Goal: Navigation & Orientation: Find specific page/section

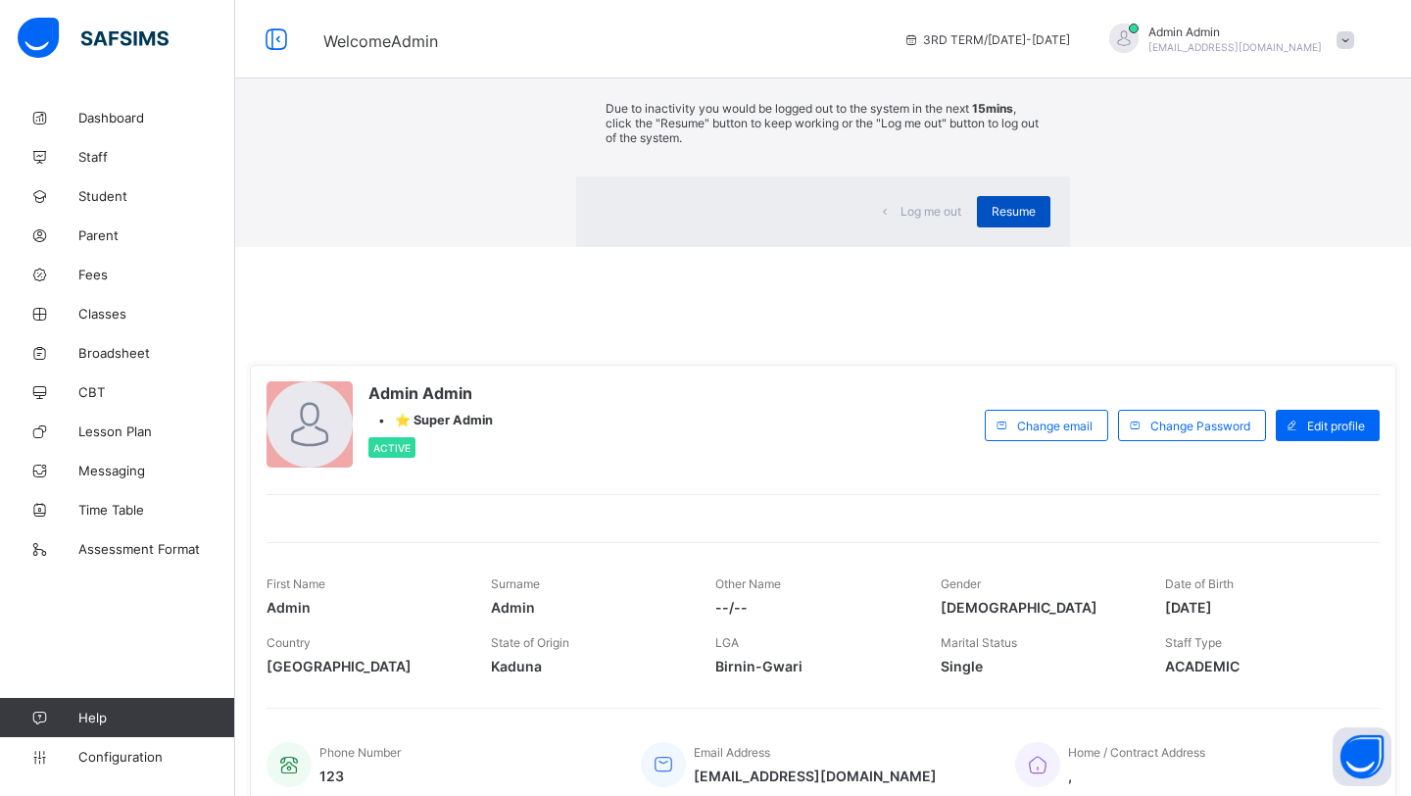
click at [991, 218] on span "Resume" at bounding box center [1013, 211] width 44 height 15
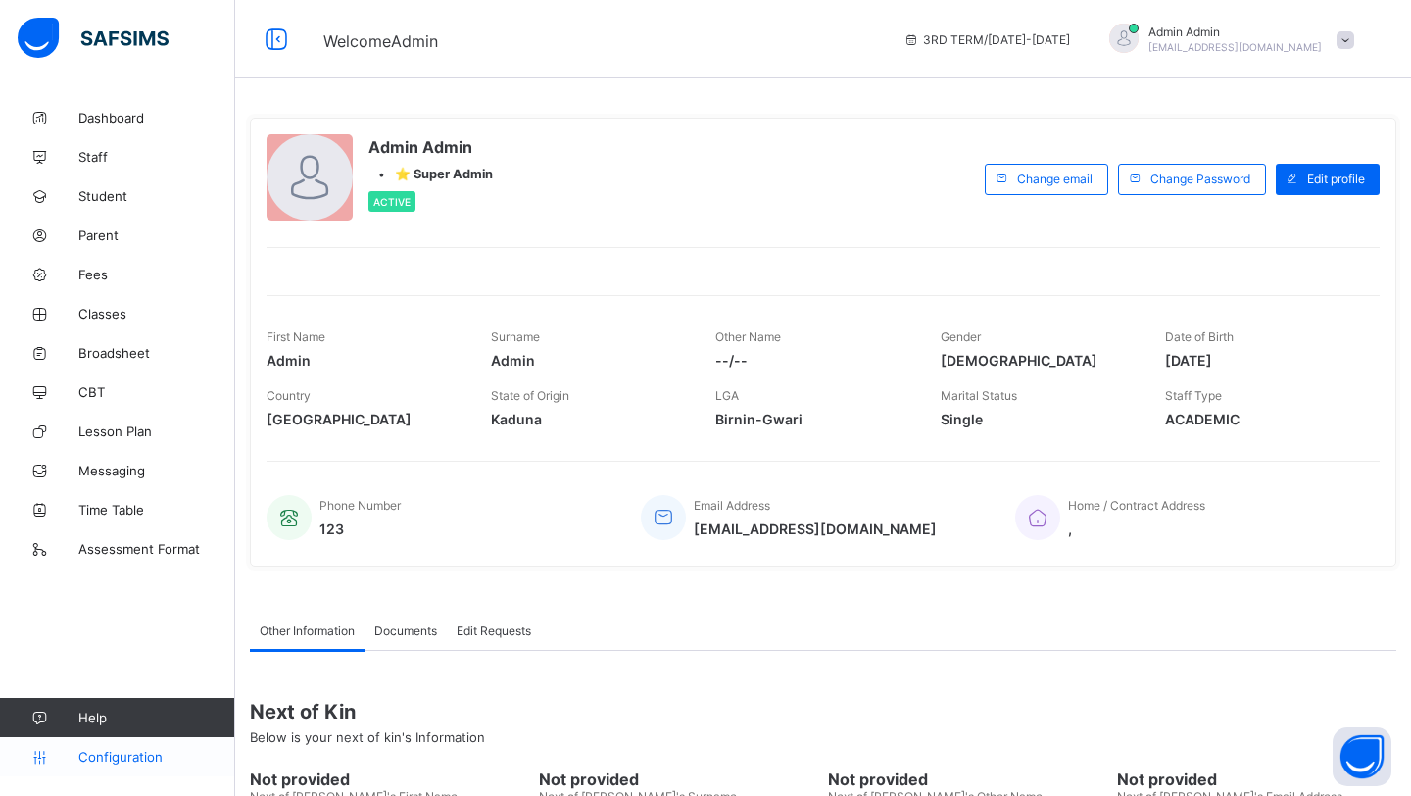
click at [157, 758] on span "Configuration" at bounding box center [156, 757] width 156 height 16
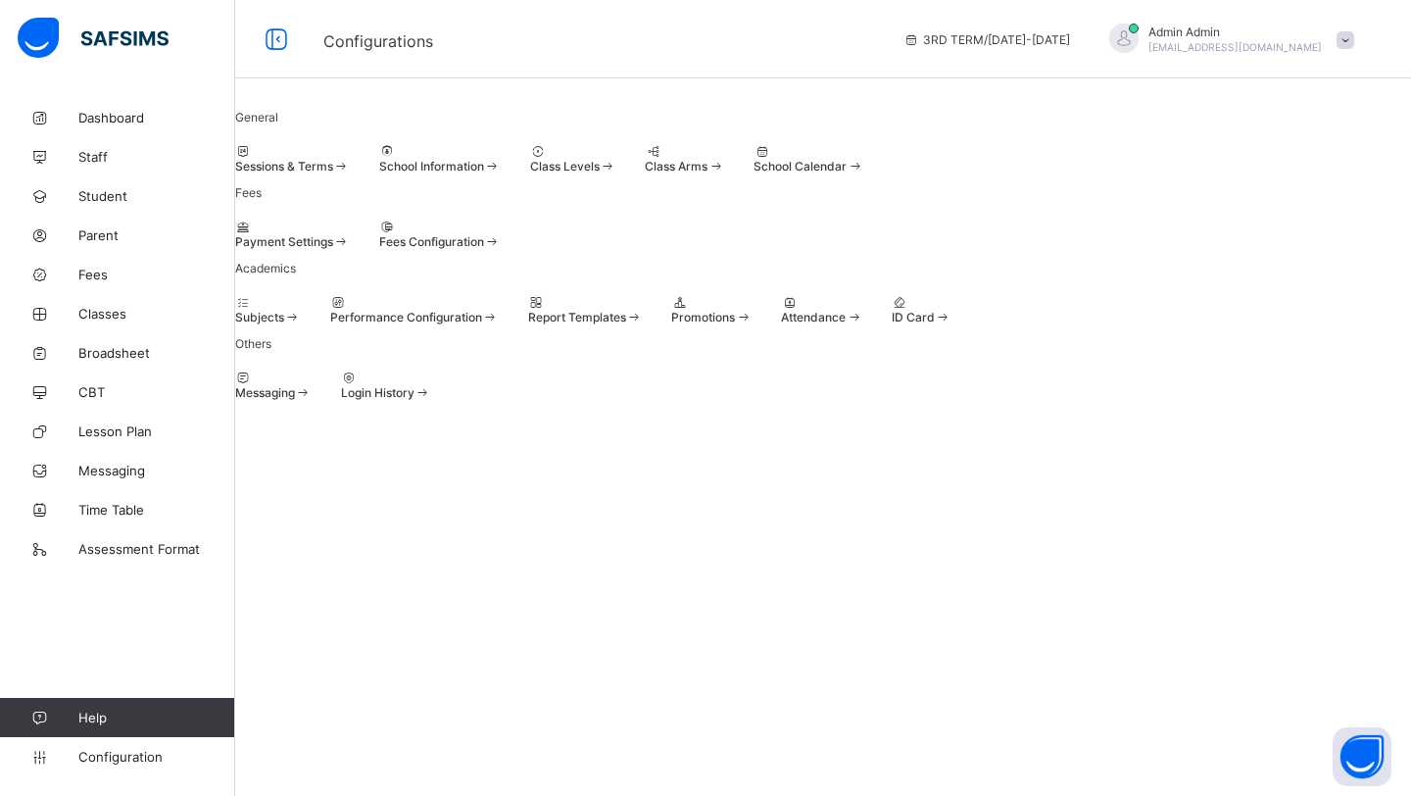
click at [333, 173] on span "Sessions & Terms" at bounding box center [284, 166] width 98 height 15
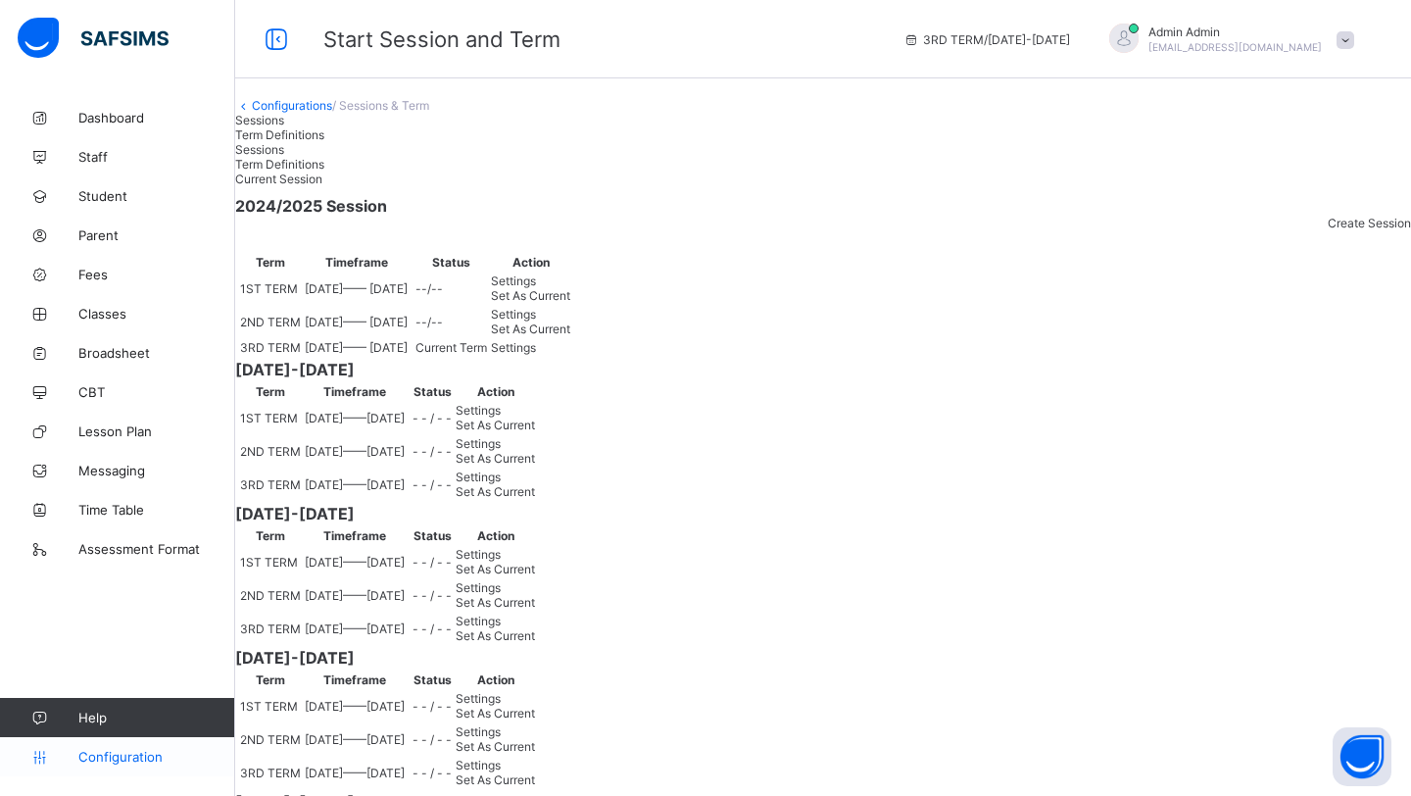
click at [112, 754] on span "Configuration" at bounding box center [156, 757] width 156 height 16
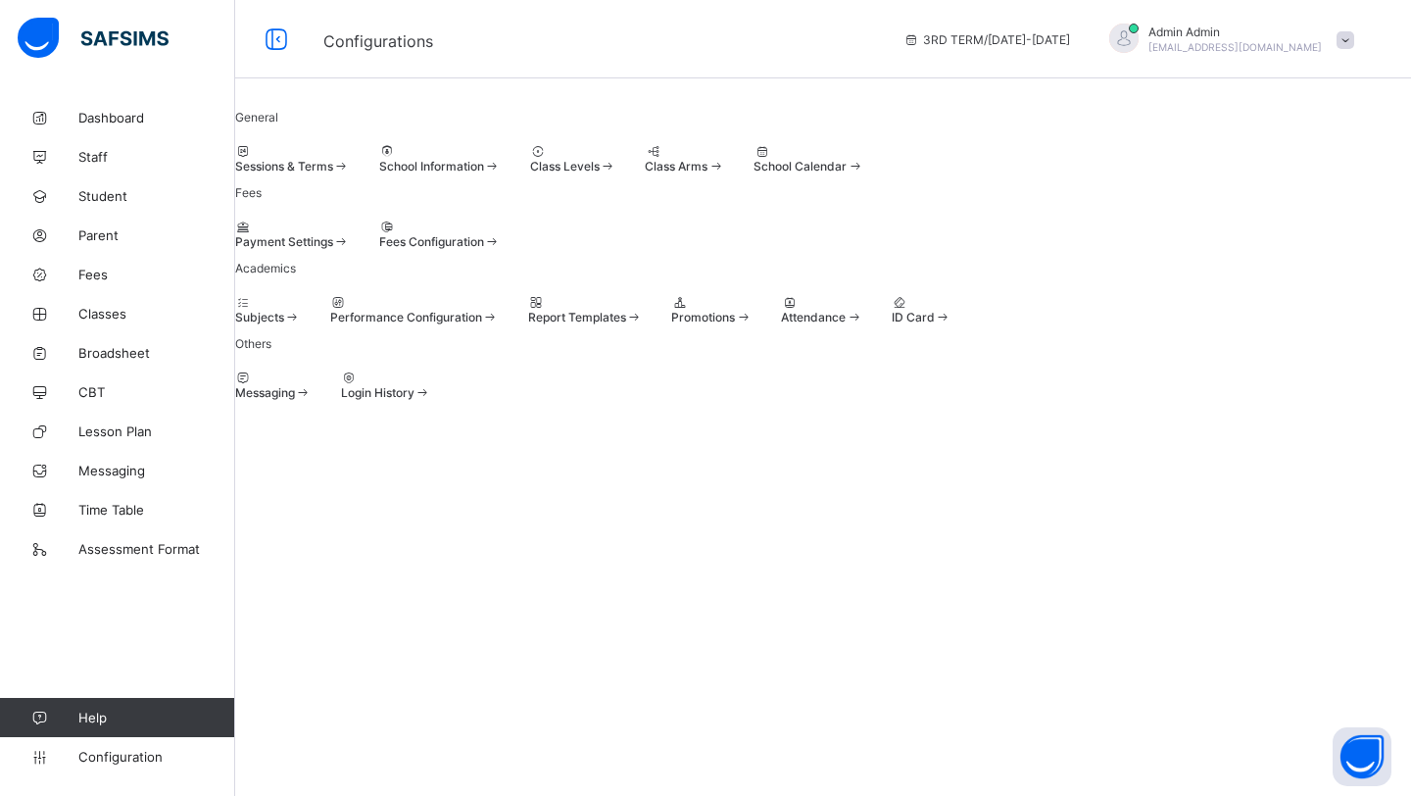
click at [616, 173] on div "Class Levels" at bounding box center [573, 158] width 86 height 29
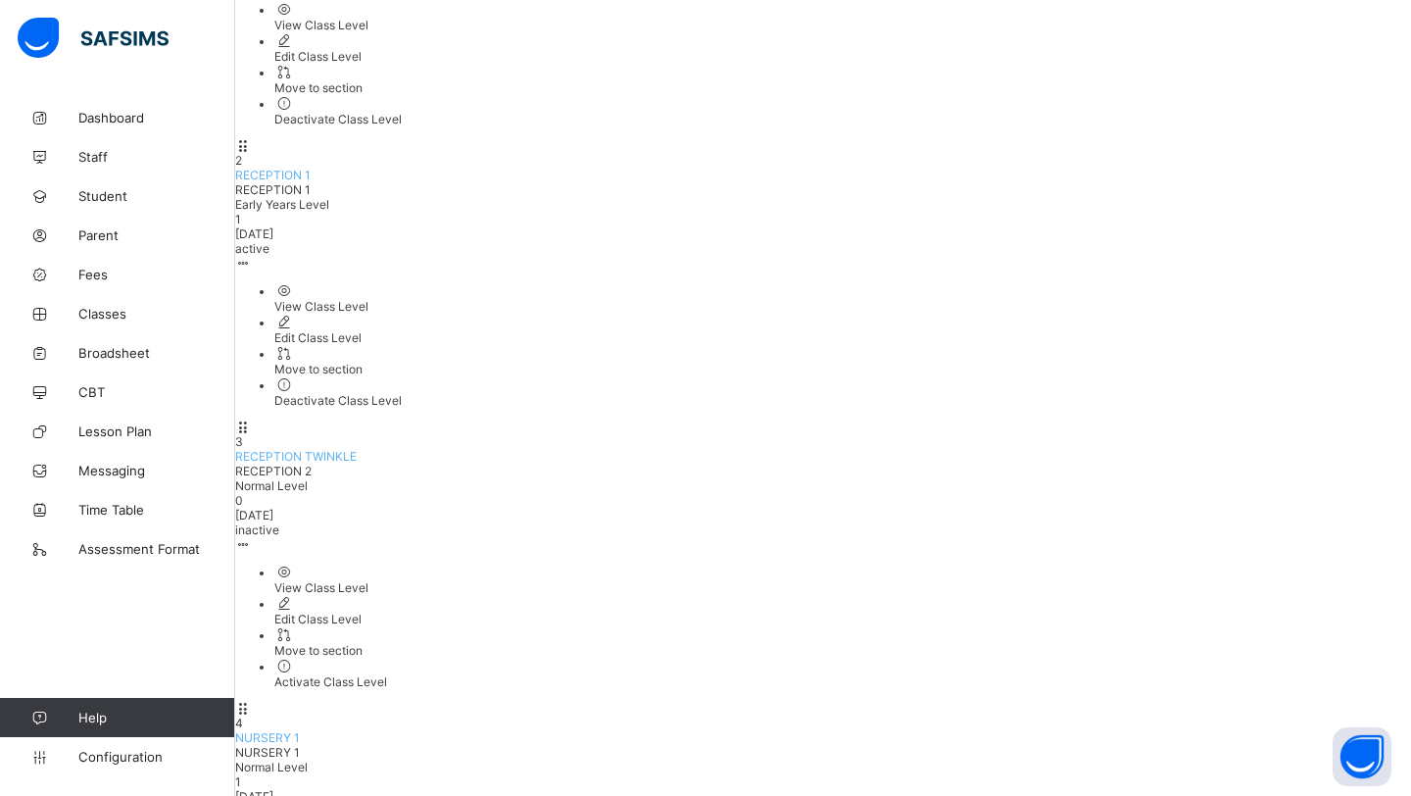
scroll to position [407, 0]
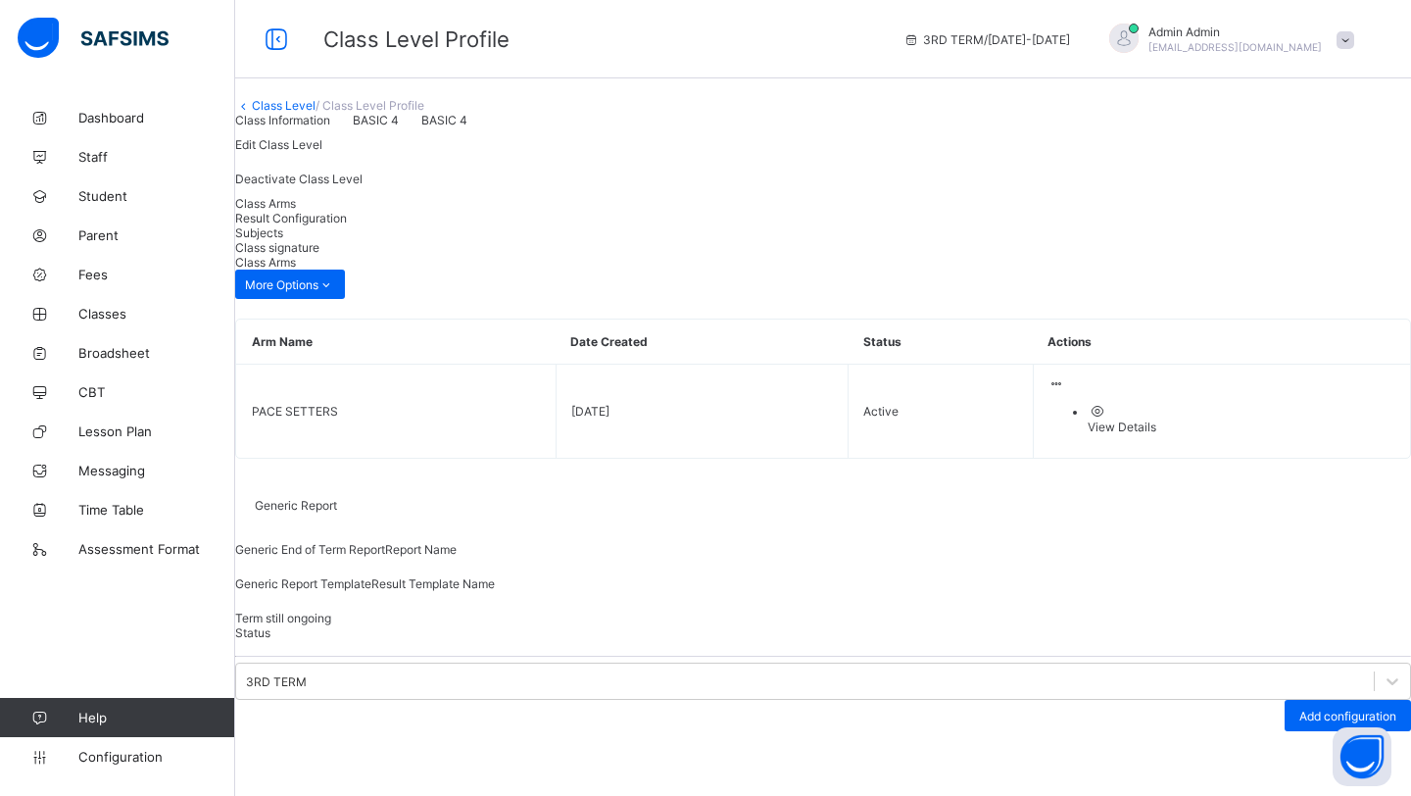
click at [347, 225] on span "Result Configuration" at bounding box center [291, 218] width 112 height 15
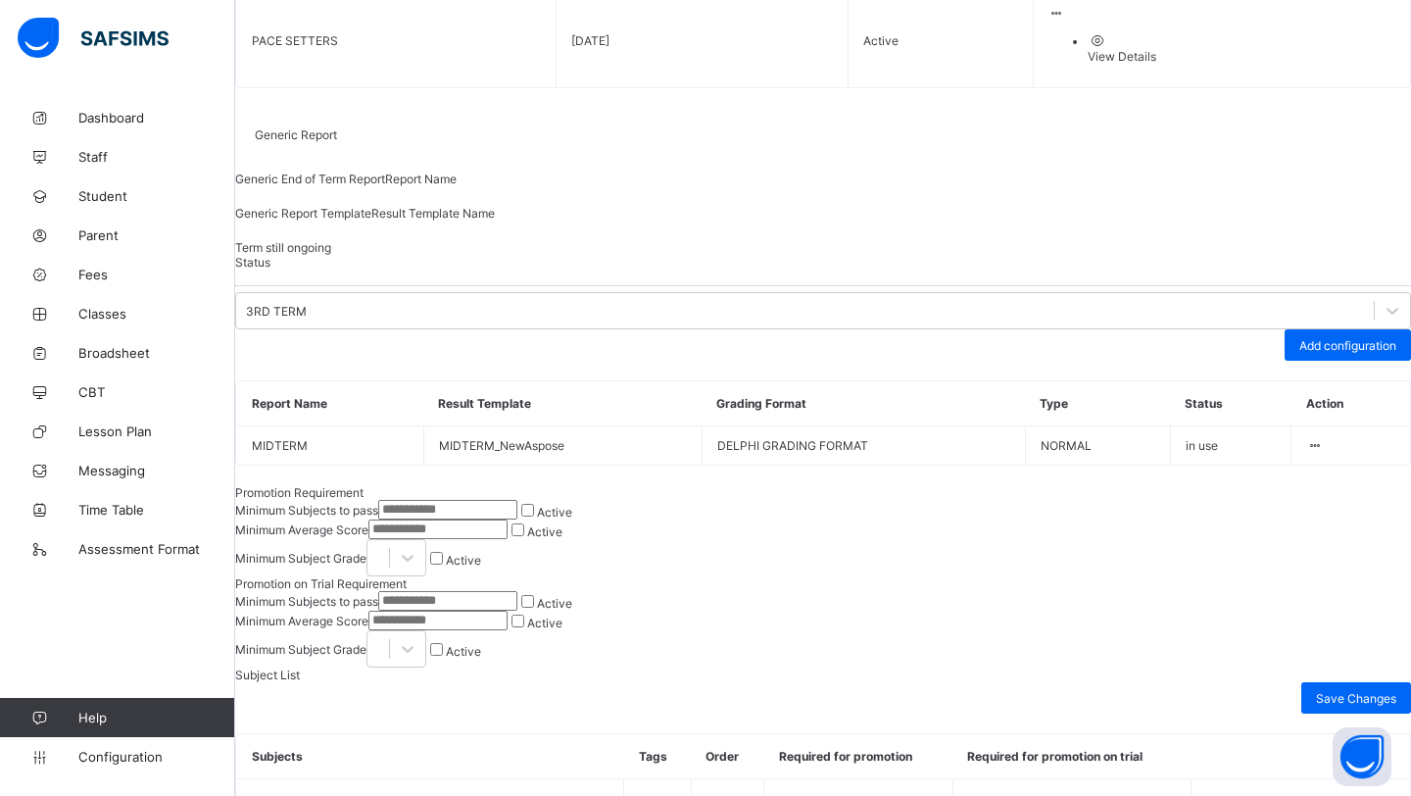
scroll to position [123, 0]
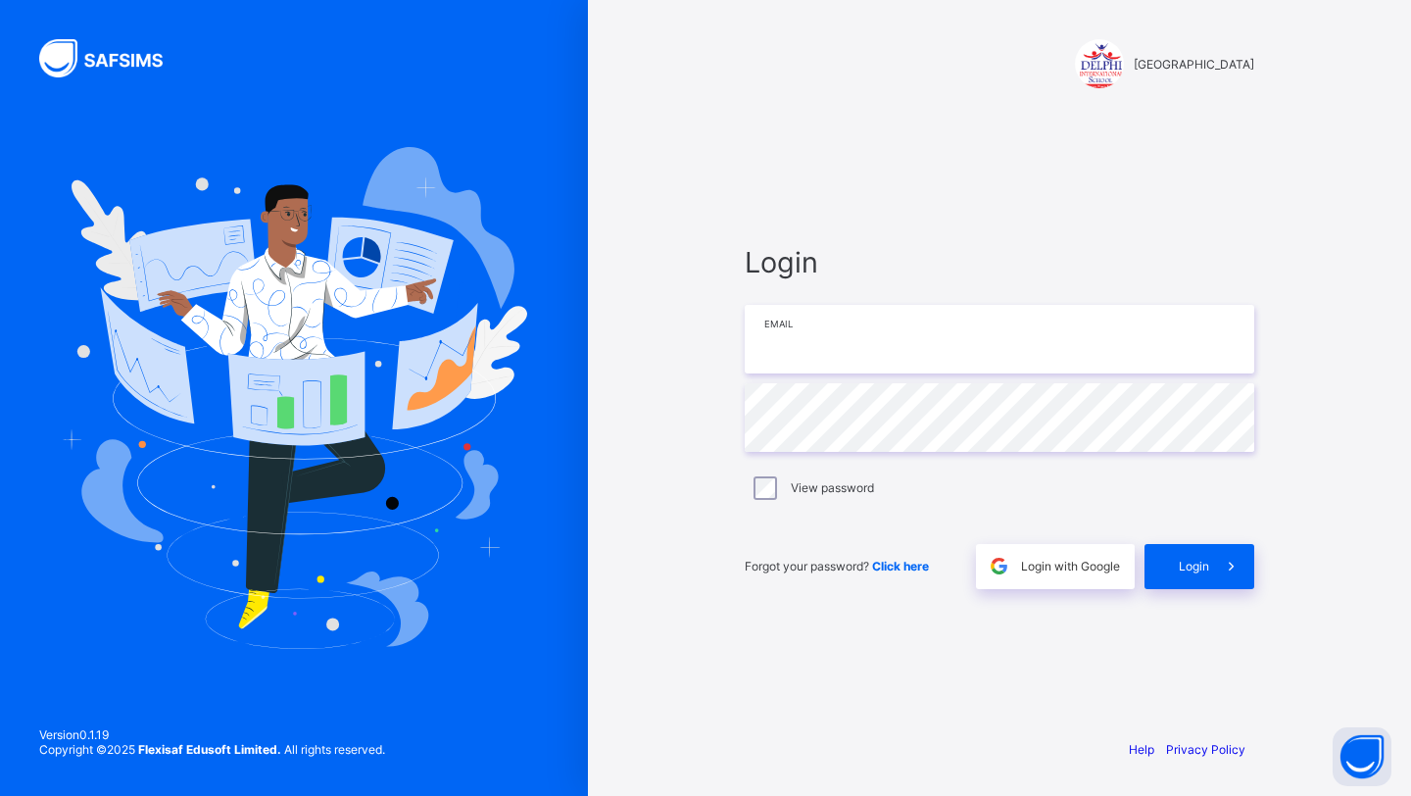
click at [774, 332] on input "email" at bounding box center [999, 339] width 509 height 69
type input "**********"
click at [1176, 561] on div "Login" at bounding box center [1199, 566] width 110 height 45
